Goal: Find specific page/section: Find specific page/section

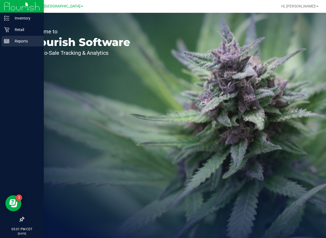
click at [26, 38] on p "Reports" at bounding box center [25, 41] width 32 height 6
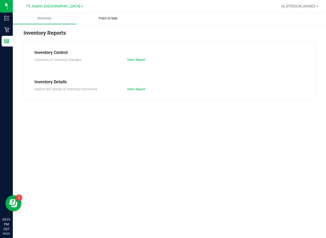
click at [111, 23] on uib-tab-heading "Point of Sale" at bounding box center [108, 18] width 63 height 11
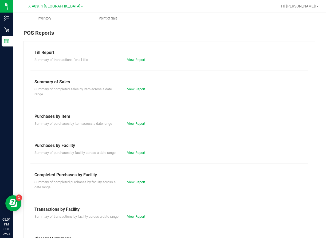
click at [137, 63] on div "Till Report Summary of transactions for all tills View Report Summary of Sales …" at bounding box center [170, 166] width 292 height 250
click at [139, 60] on link "View Report" at bounding box center [136, 60] width 18 height 4
